Goal: Check status

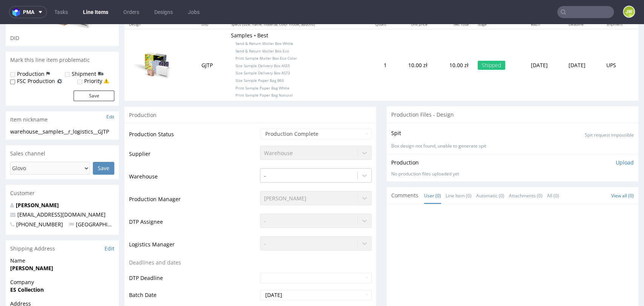
scroll to position [335, 0]
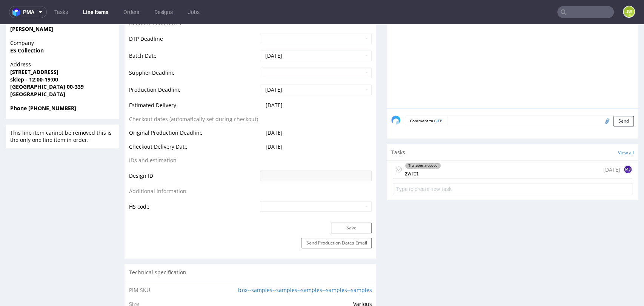
click at [411, 169] on div "Transport needed zwrot" at bounding box center [423, 169] width 36 height 17
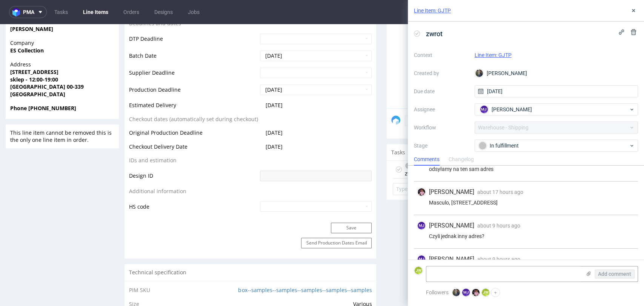
scroll to position [3, 0]
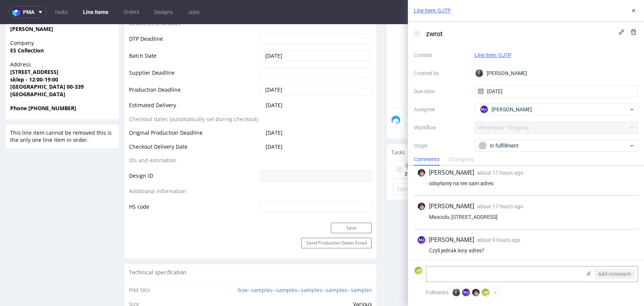
click at [45, 201] on div "R744153135 [DATE] 05:37 PM GJTP Returning DID Mark this line item problematic P…" at bounding box center [62, 252] width 113 height 1076
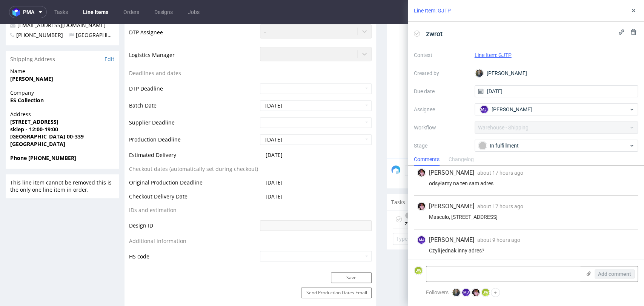
scroll to position [209, 0]
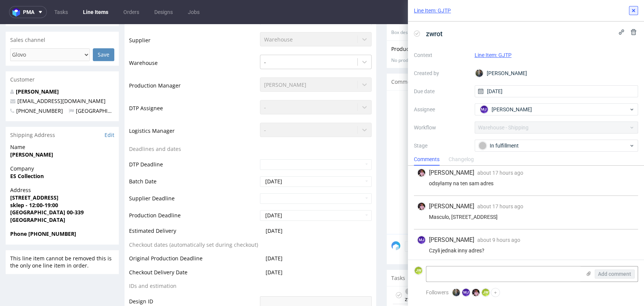
click at [631, 10] on icon at bounding box center [634, 11] width 6 height 6
